Goal: Use online tool/utility: Use online tool/utility

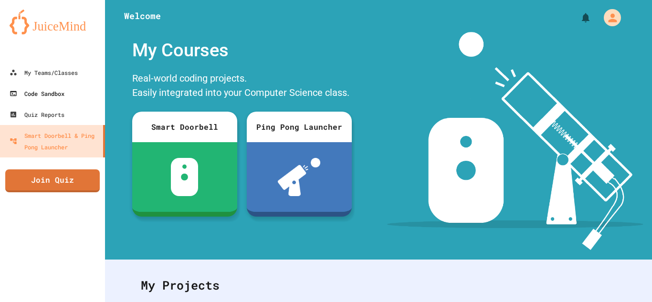
click at [33, 96] on div "Code Sandbox" at bounding box center [37, 93] width 55 height 11
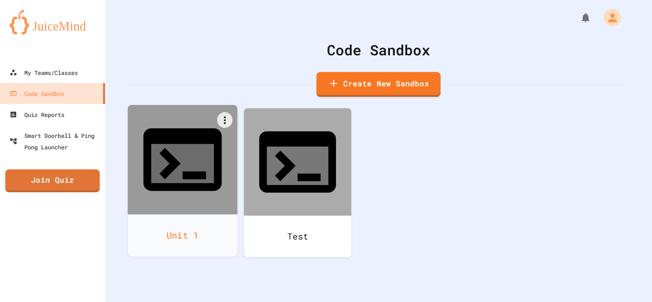
click at [174, 214] on div "Unit 1" at bounding box center [183, 235] width 110 height 42
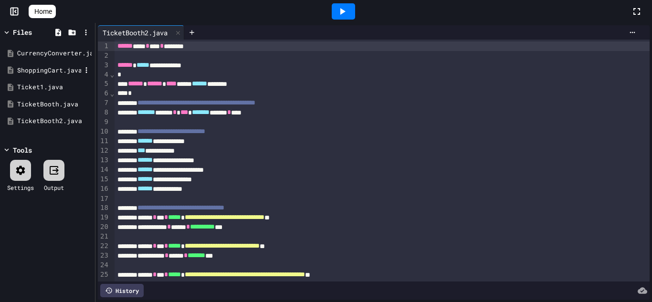
click at [26, 70] on div "ShoppingCart.java" at bounding box center [49, 71] width 64 height 10
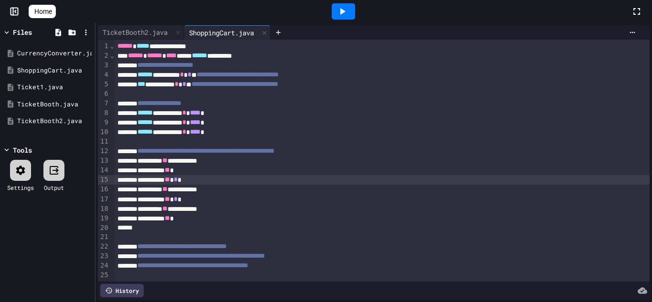
click at [170, 179] on span "**" at bounding box center [167, 179] width 5 height 7
click at [30, 170] on div at bounding box center [20, 170] width 21 height 21
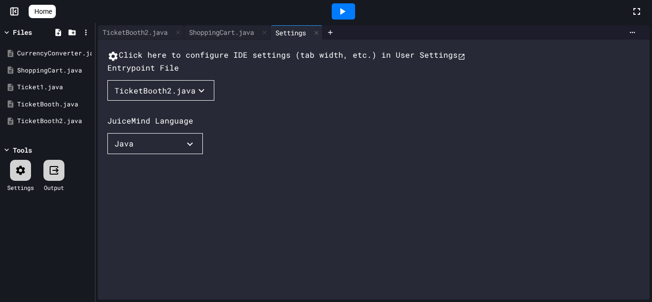
click at [182, 101] on button "TicketBooth2.java" at bounding box center [160, 90] width 107 height 21
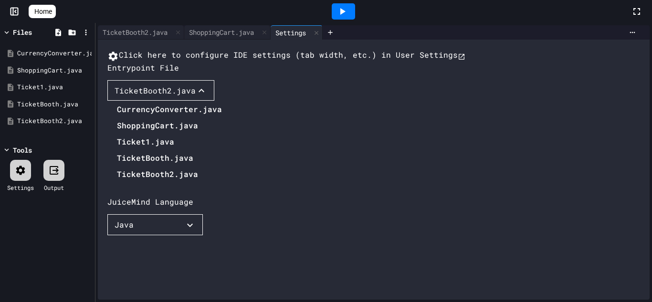
click at [171, 133] on li "ShoppingCart.java" at bounding box center [169, 125] width 105 height 15
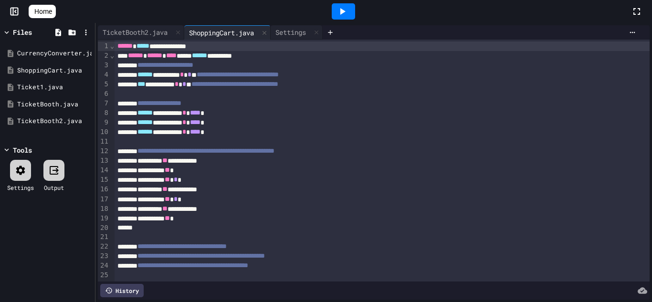
click at [344, 10] on icon at bounding box center [341, 11] width 11 height 11
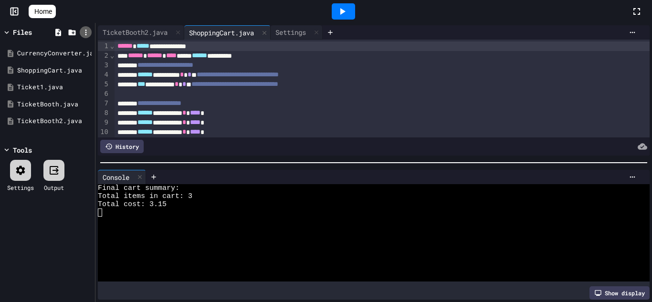
click at [88, 31] on icon at bounding box center [86, 32] width 9 height 9
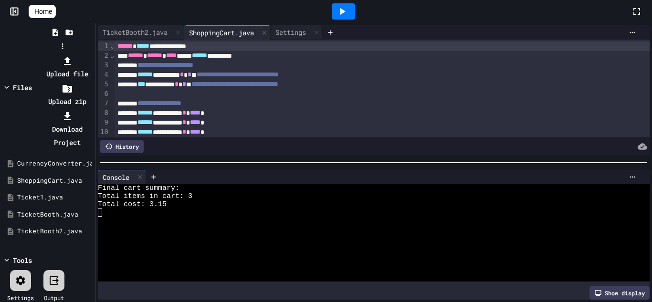
click at [93, 109] on li "Download Project" at bounding box center [67, 129] width 51 height 40
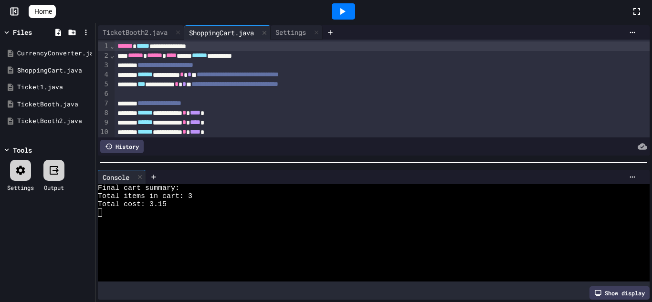
click at [15, 11] on icon at bounding box center [15, 11] width 1 height 2
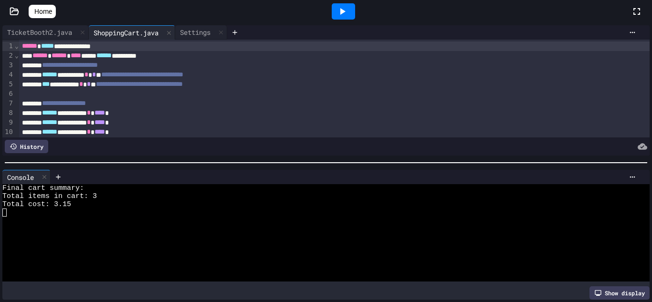
click at [15, 10] on icon at bounding box center [14, 11] width 8 height 7
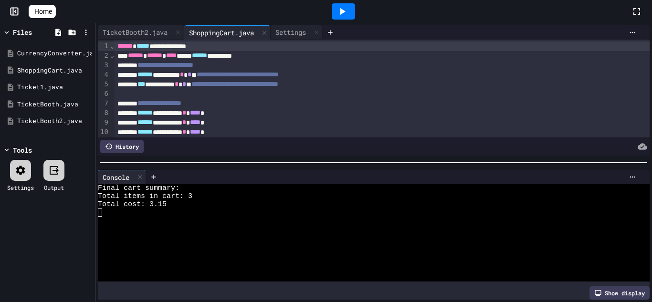
click at [46, 9] on span "Home" at bounding box center [43, 12] width 18 height 10
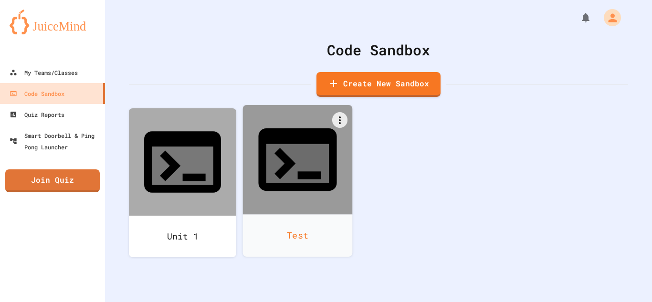
click at [325, 151] on div at bounding box center [298, 160] width 110 height 110
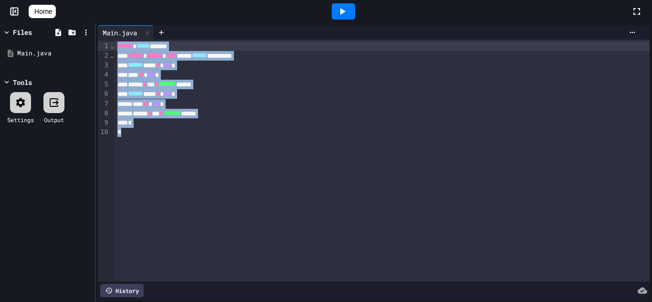
drag, startPoint x: 134, startPoint y: 135, endPoint x: 101, endPoint y: 38, distance: 101.9
click at [101, 38] on div "**********" at bounding box center [374, 162] width 552 height 274
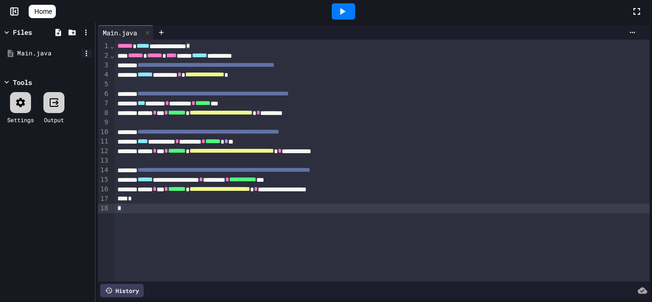
click at [84, 53] on icon at bounding box center [86, 53] width 9 height 9
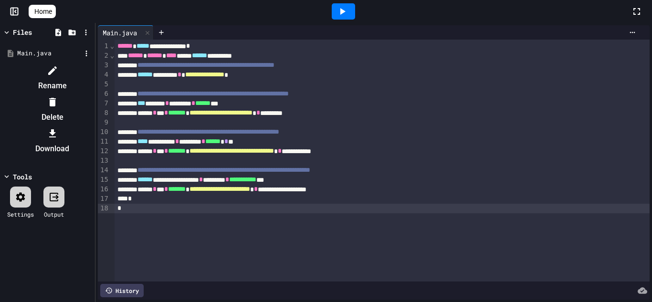
click at [93, 67] on li "Rename" at bounding box center [52, 78] width 81 height 31
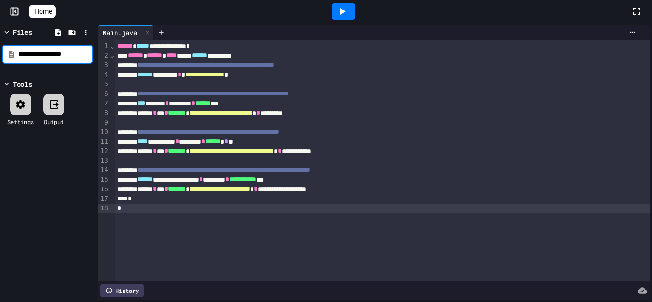
type input "**********"
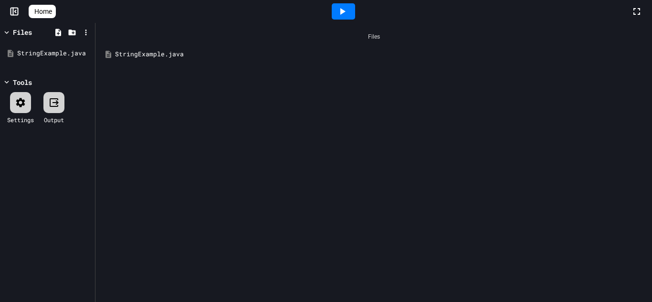
click at [22, 99] on icon at bounding box center [20, 102] width 9 height 9
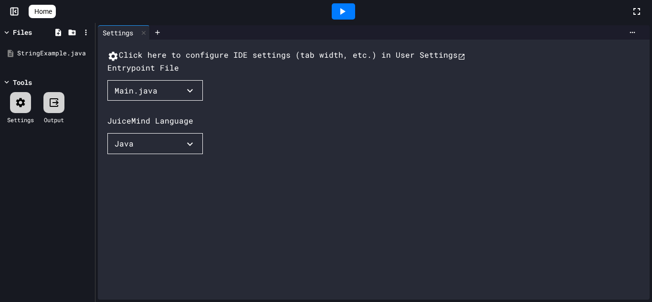
click at [176, 101] on button "Main.java" at bounding box center [154, 90] width 95 height 21
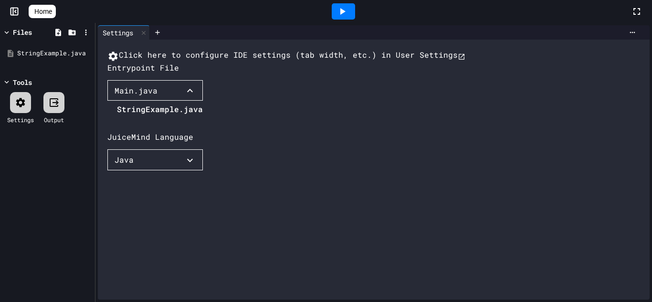
click at [168, 117] on li "StringExample.java" at bounding box center [160, 109] width 86 height 15
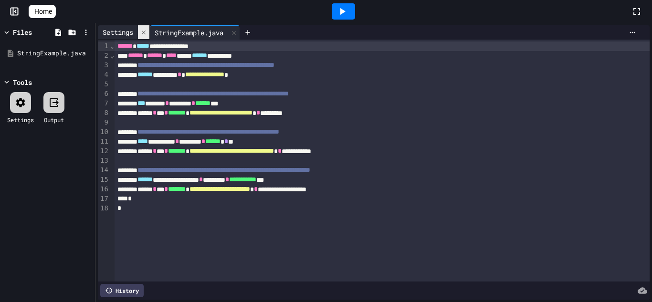
click at [144, 31] on icon at bounding box center [143, 32] width 7 height 7
click at [353, 13] on div at bounding box center [343, 11] width 23 height 16
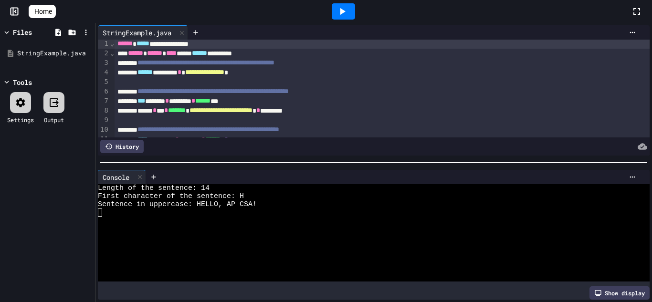
scroll to position [4, 0]
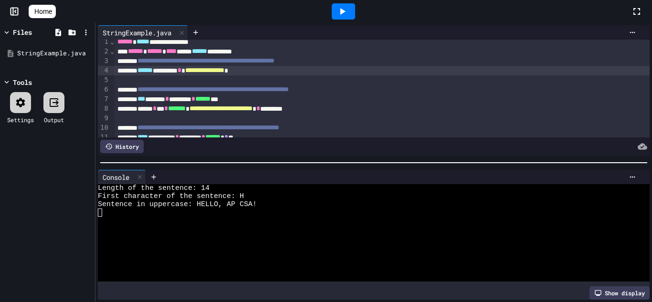
click at [224, 73] on span "**********" at bounding box center [204, 70] width 39 height 7
drag, startPoint x: 311, startPoint y: 69, endPoint x: 146, endPoint y: 71, distance: 165.1
click at [146, 71] on div "**********" at bounding box center [382, 71] width 535 height 10
copy div "**********"
click at [265, 22] on div at bounding box center [343, 12] width 575 height 26
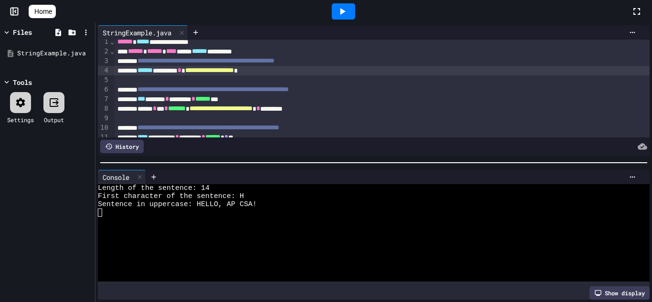
click at [341, 10] on icon at bounding box center [341, 11] width 11 height 11
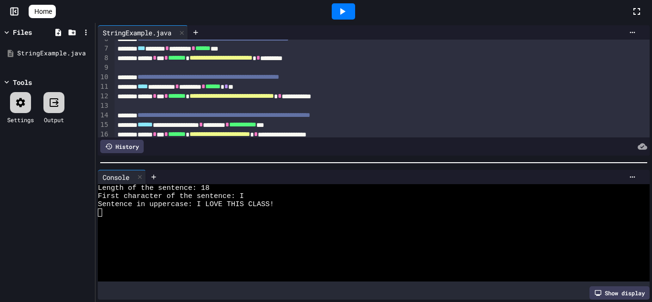
scroll to position [55, 0]
